Goal: Check status: Check status

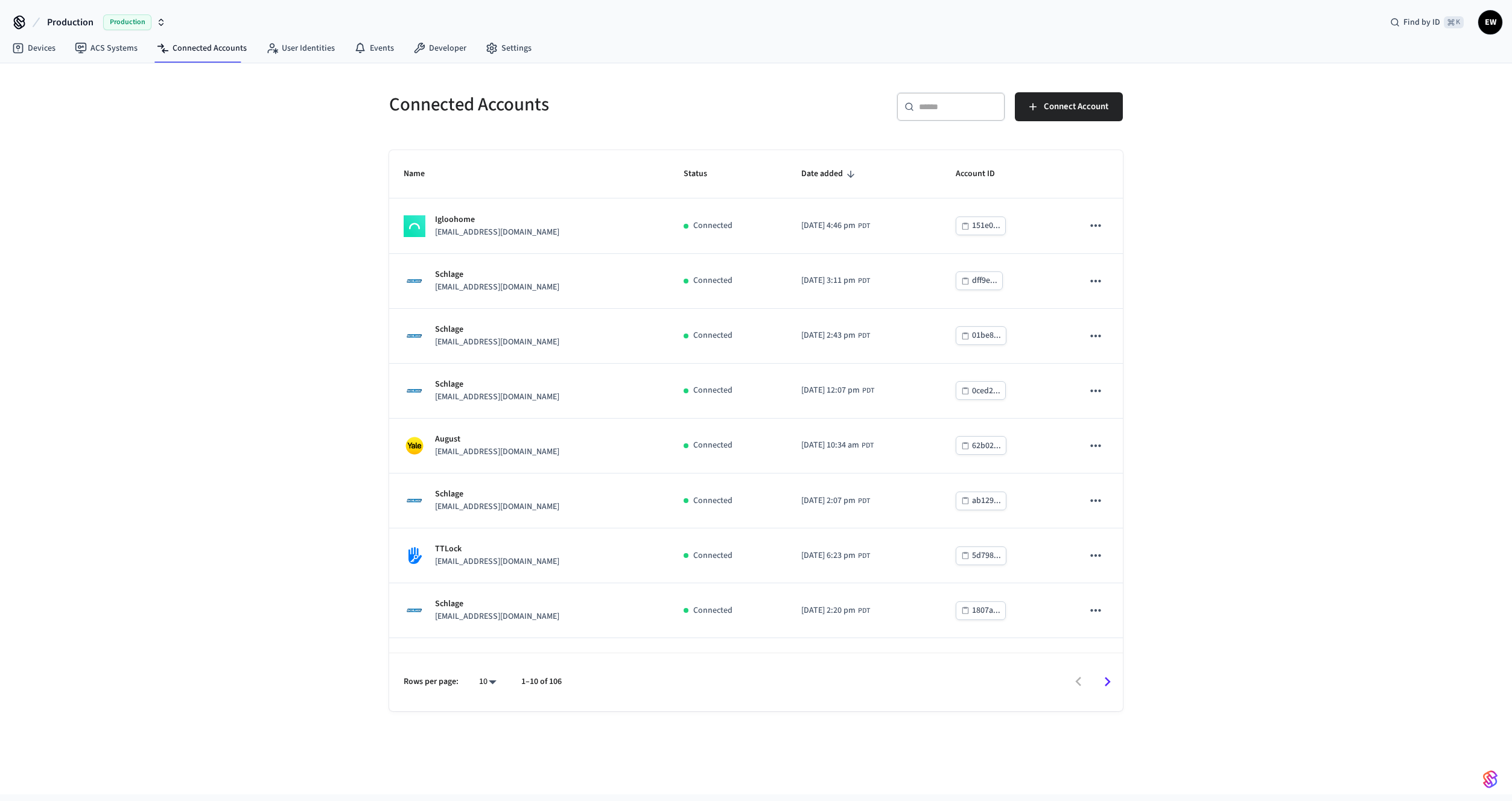
click at [928, 101] on input "text" at bounding box center [957, 107] width 78 height 12
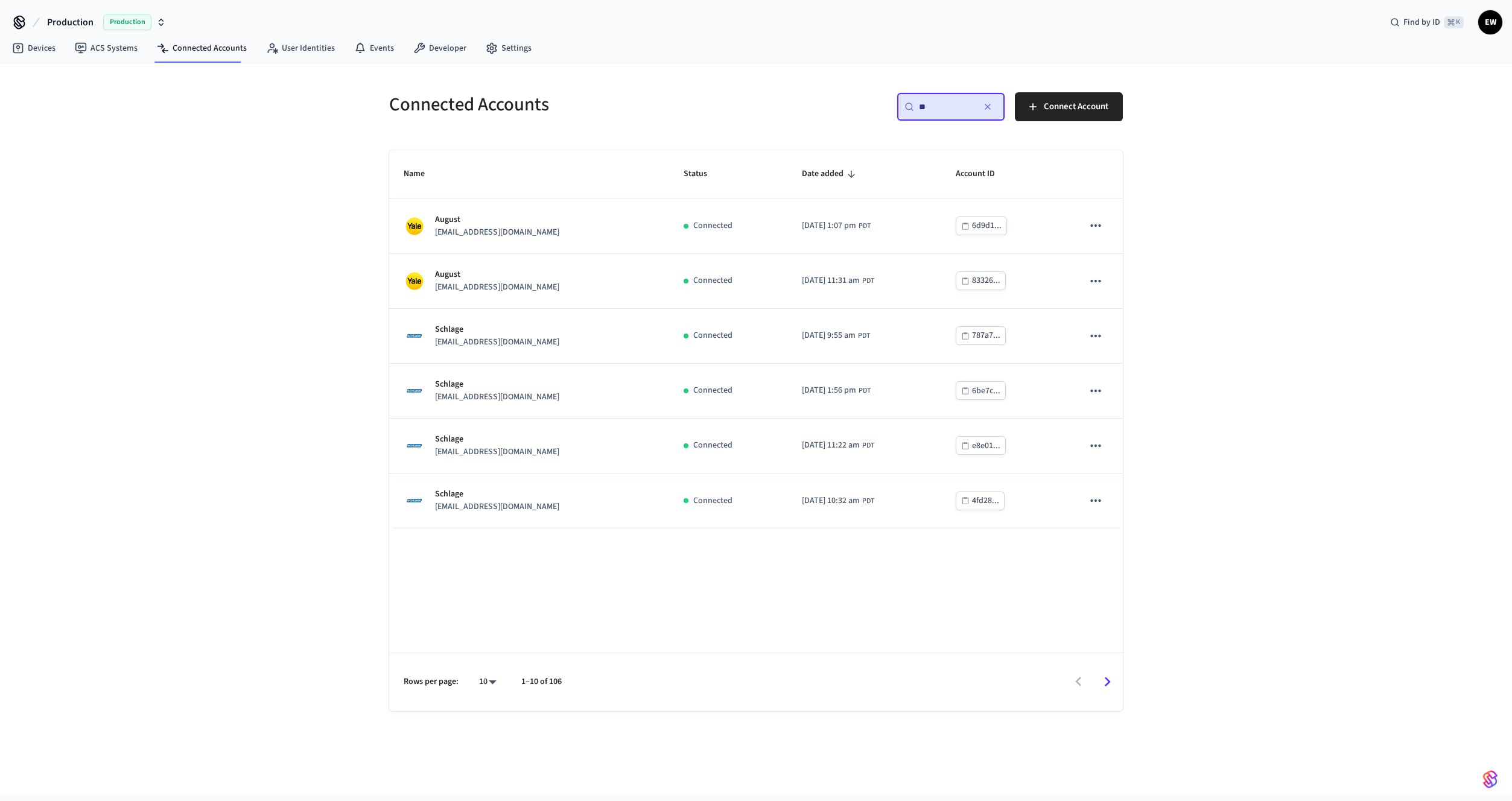
type input "*"
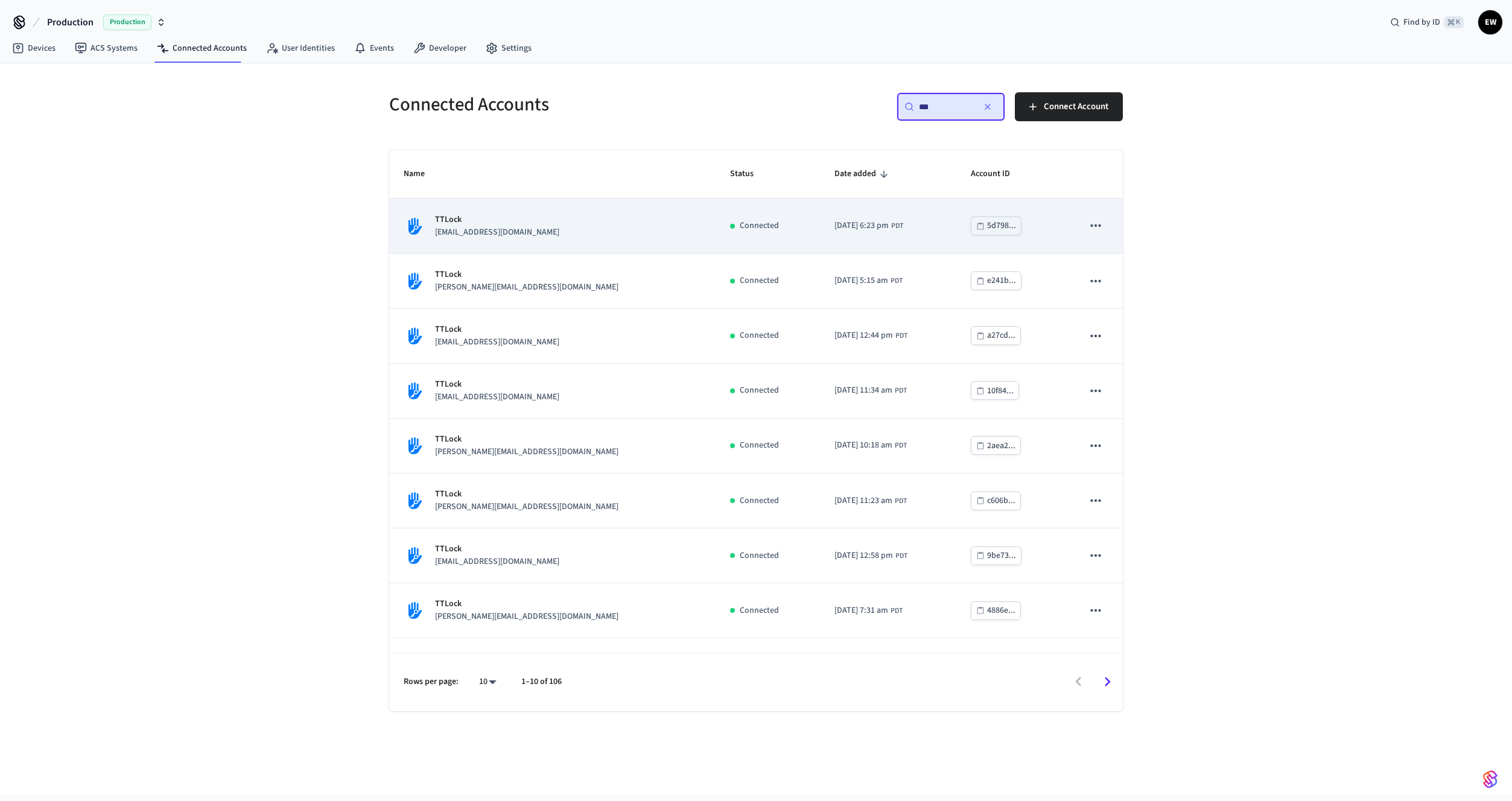
type input "***"
click at [514, 233] on p "[EMAIL_ADDRESS][DOMAIN_NAME]" at bounding box center [497, 232] width 124 height 12
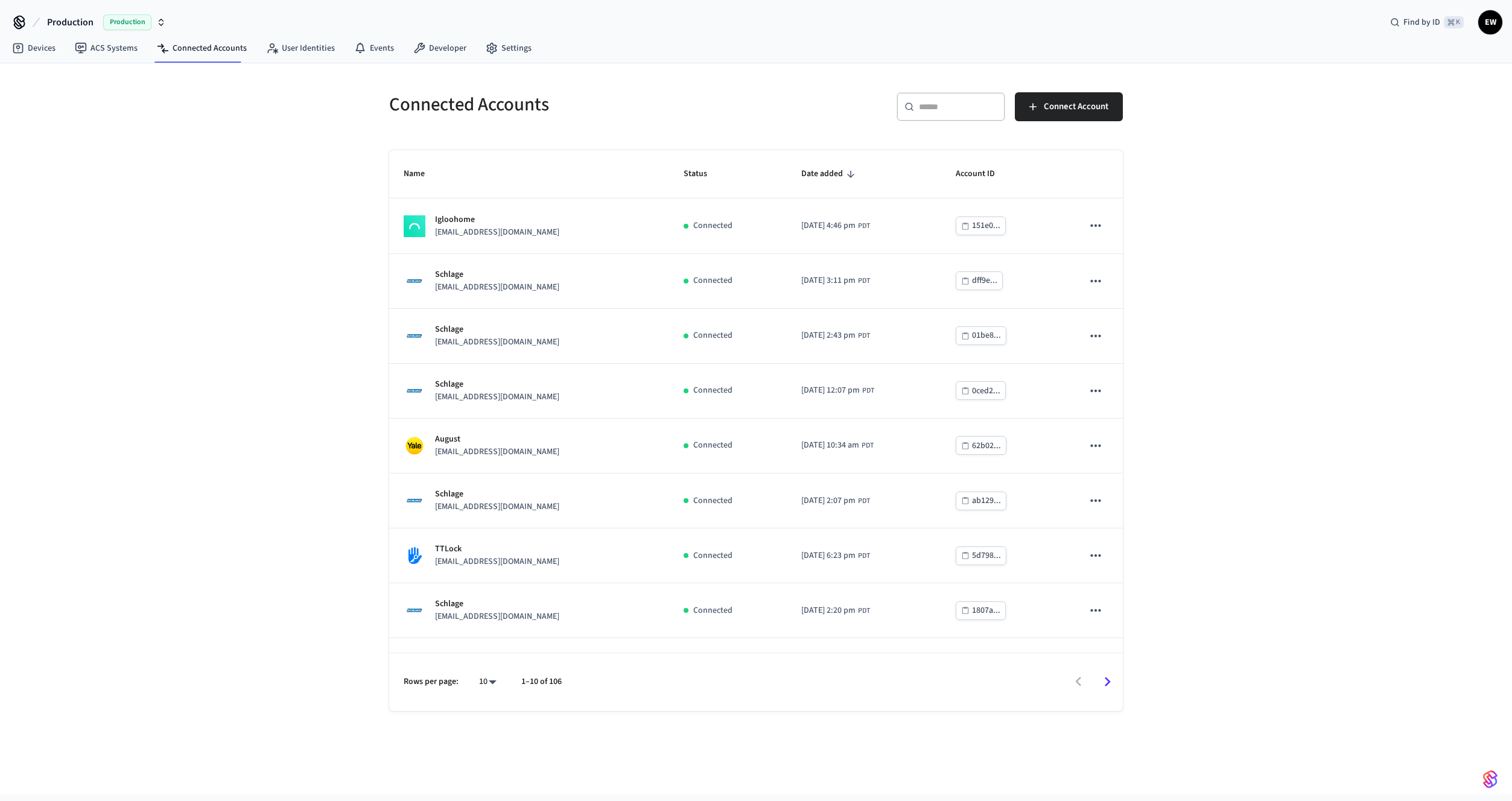
click at [913, 101] on div "​ ​" at bounding box center [951, 106] width 108 height 29
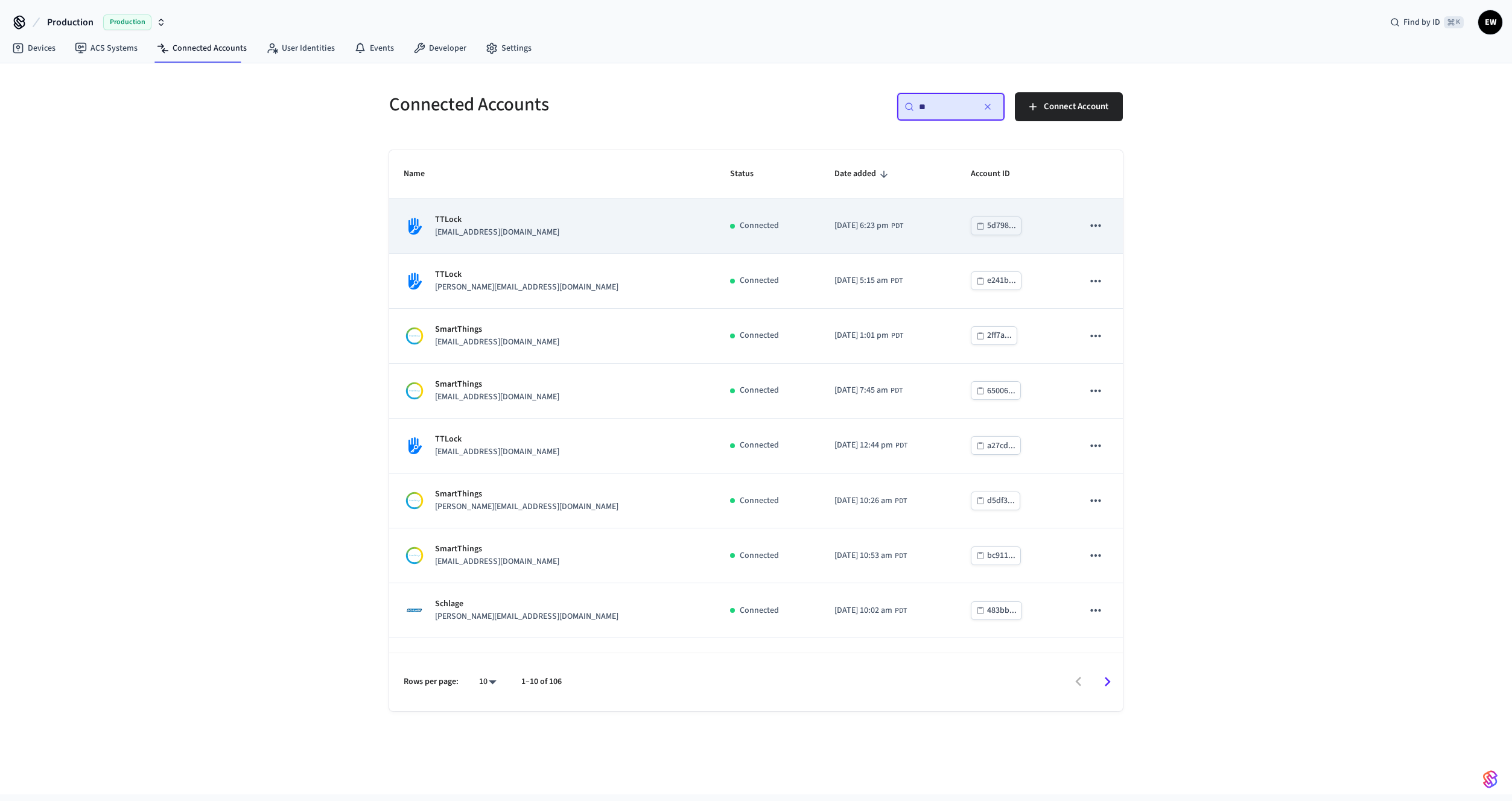
type input "**"
click at [730, 224] on div "Connected" at bounding box center [767, 225] width 75 height 12
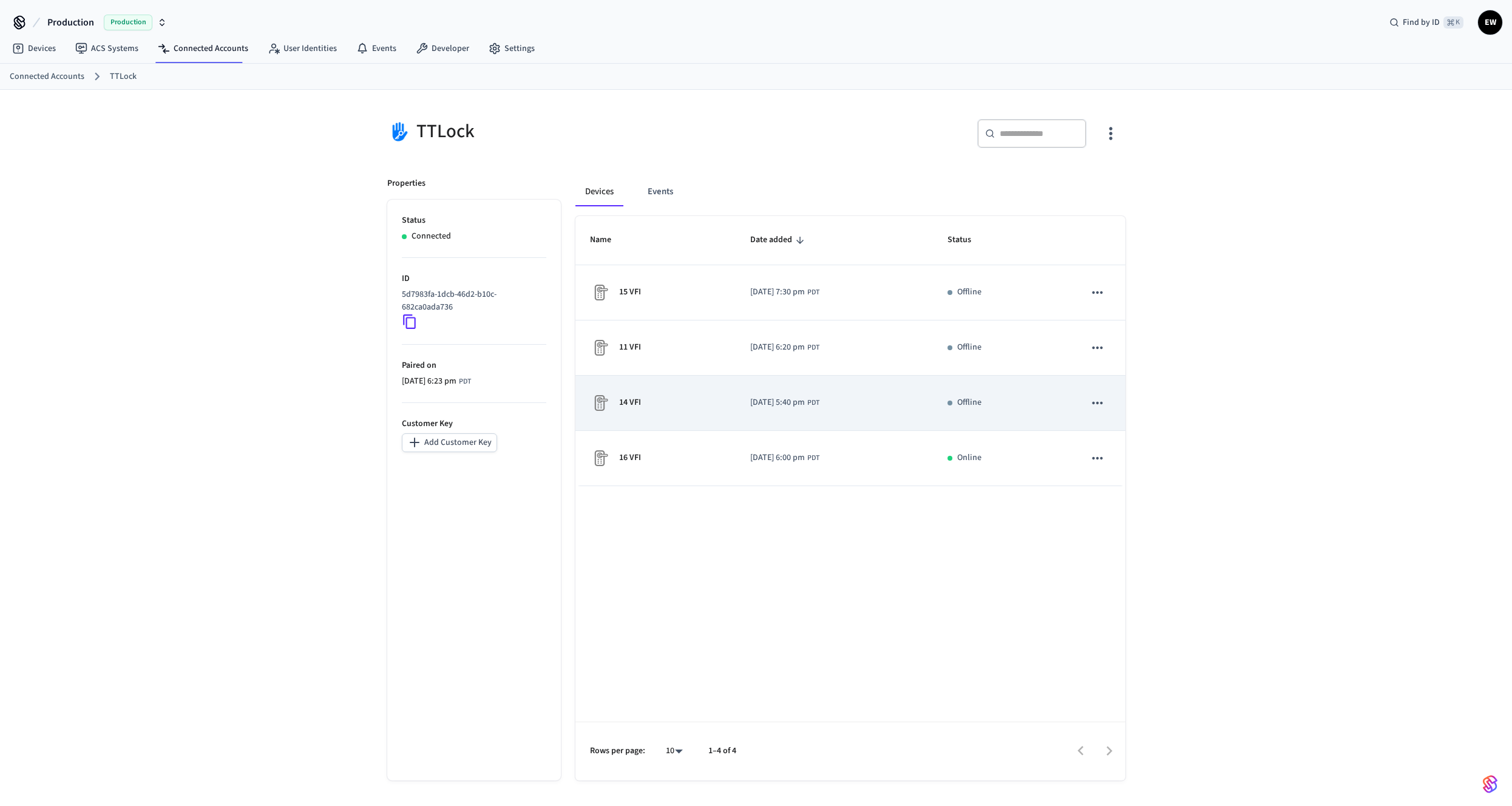
click at [750, 390] on td "[DATE] 5:40 pm PDT" at bounding box center [834, 403] width 197 height 55
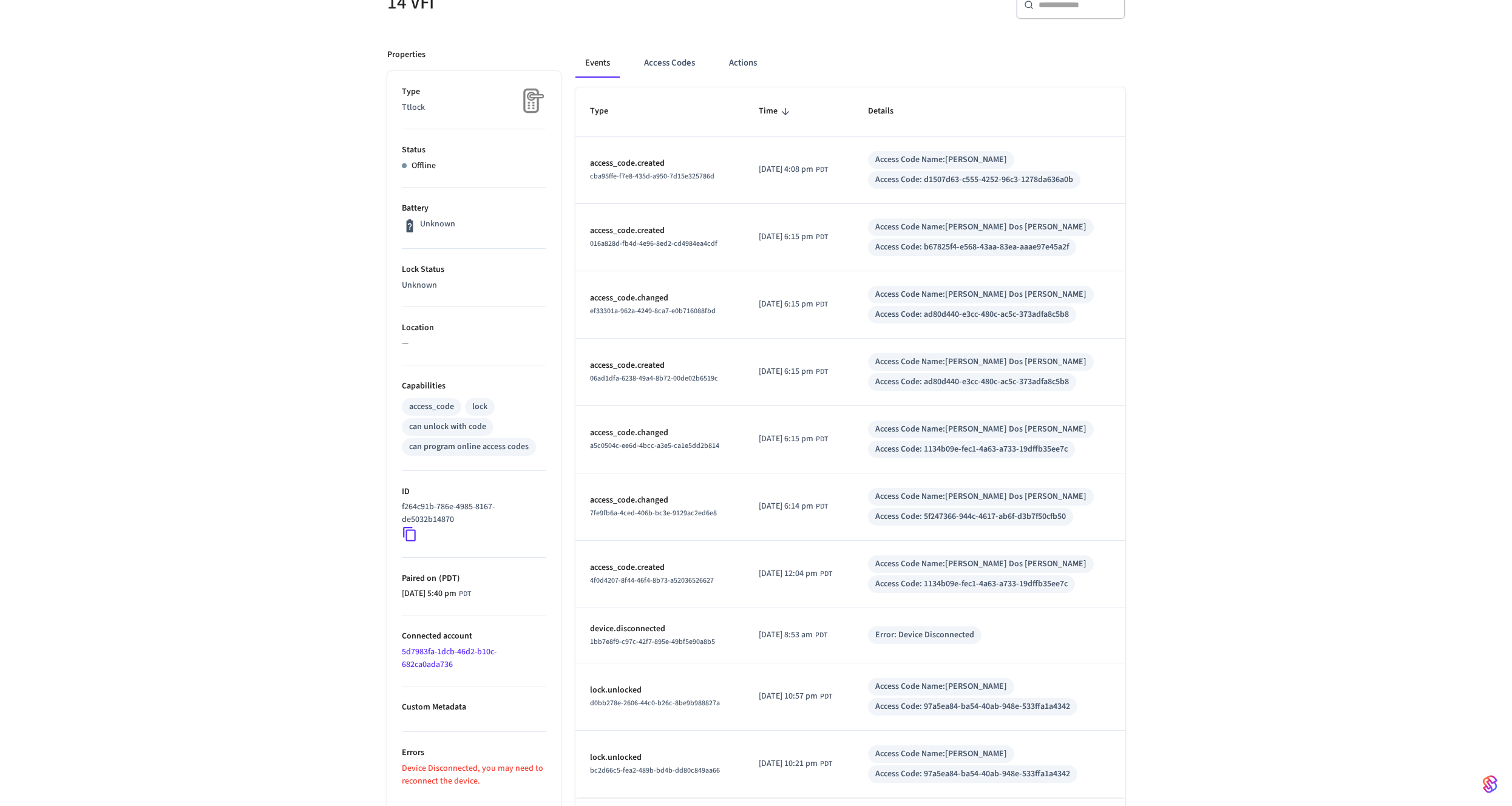
scroll to position [179, 0]
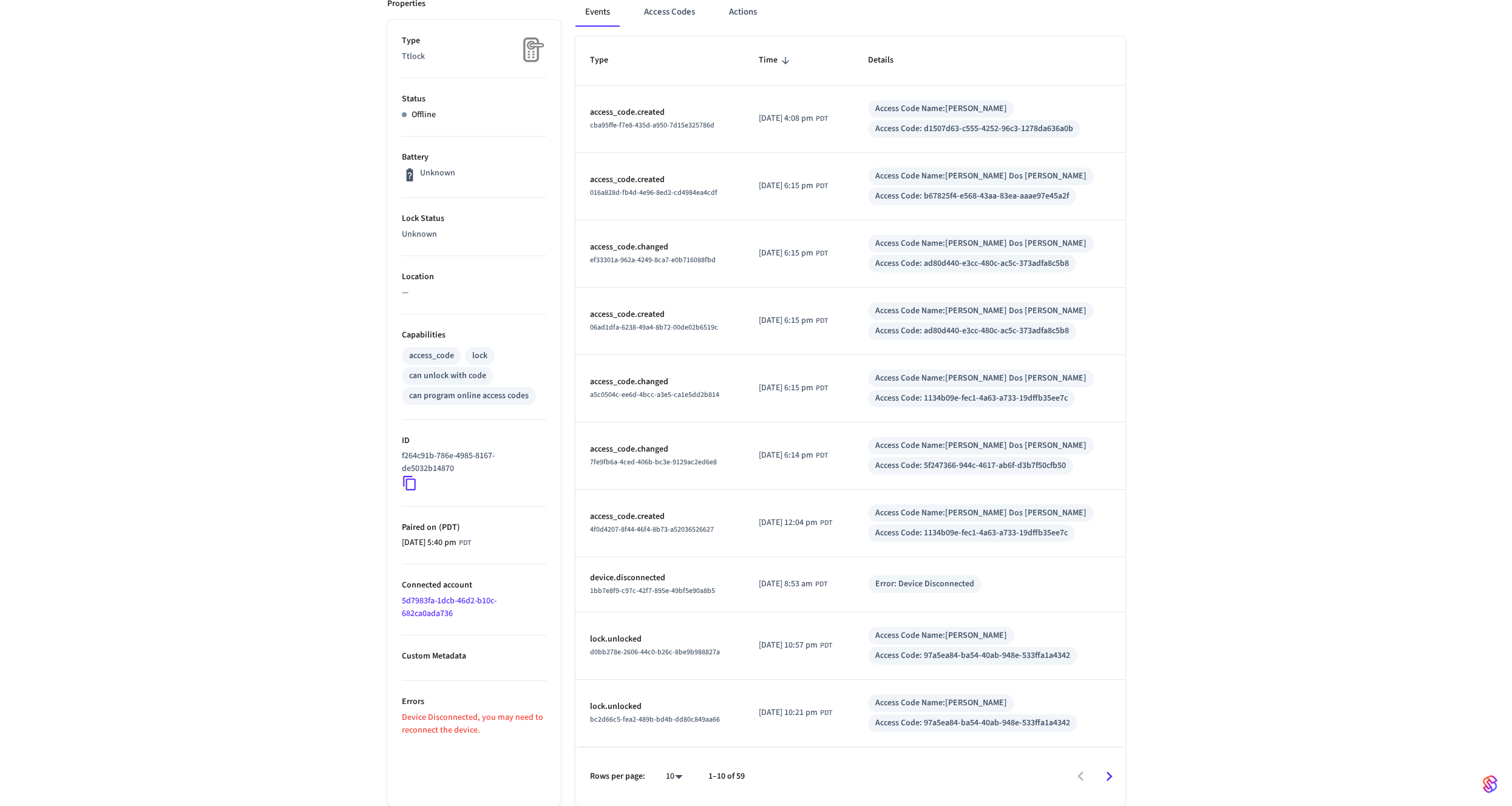
click at [509, 719] on p "Device Disconnected, you may need to reconnect the device." at bounding box center [473, 723] width 144 height 26
copy div "Device Disconnected, you may need to reconnect the device. Events Access Codes …"
